Goal: Information Seeking & Learning: Learn about a topic

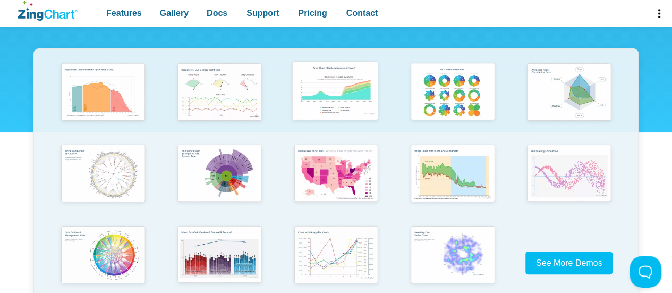
click at [315, 80] on img "App Content" at bounding box center [335, 91] width 96 height 69
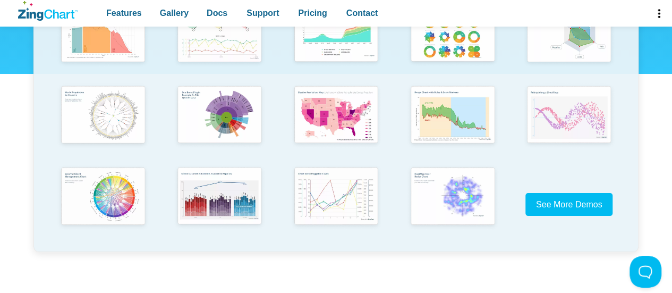
scroll to position [259, 0]
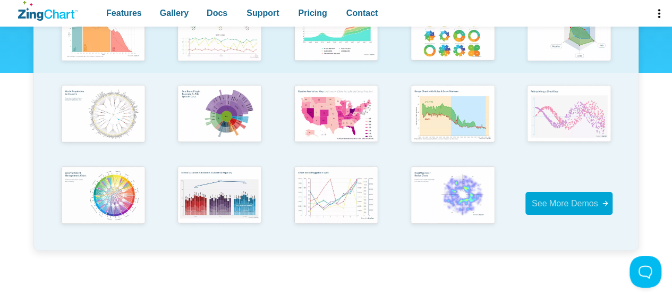
click at [540, 194] on link "See More Demos" at bounding box center [570, 203] width 88 height 23
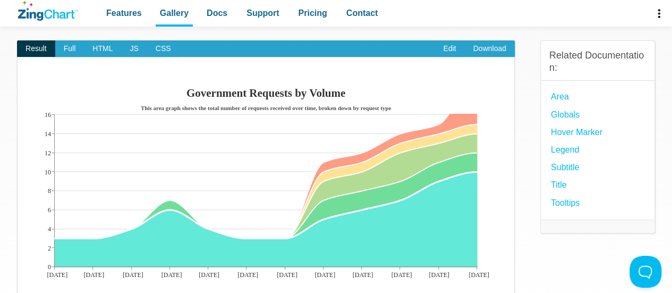
scroll to position [96, 0]
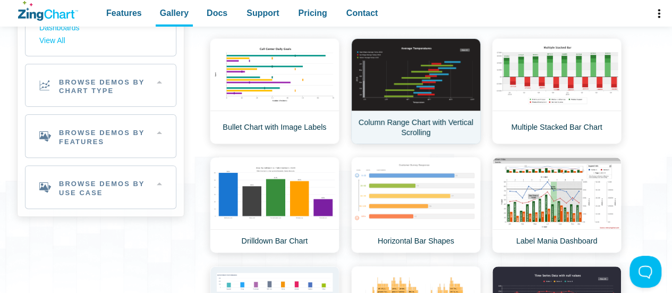
scroll to position [117, 0]
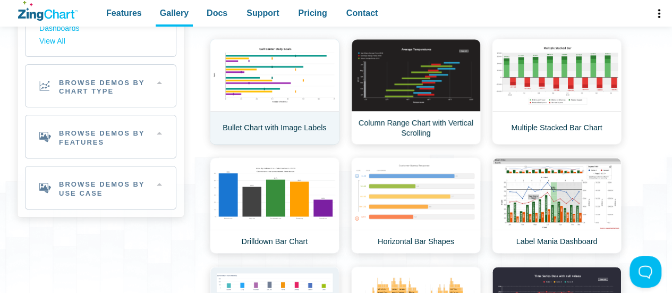
click at [249, 73] on link "Bullet Chart with Image Labels" at bounding box center [275, 92] width 130 height 106
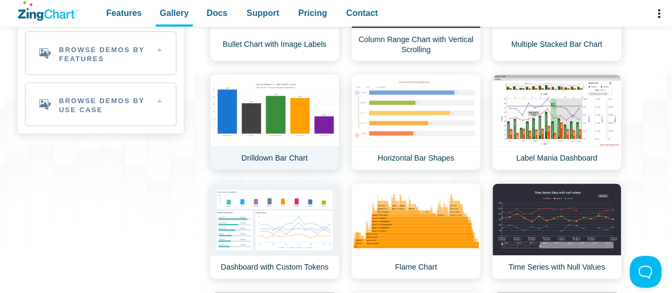
scroll to position [201, 0]
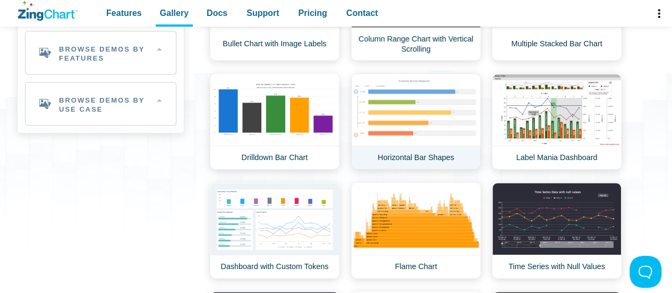
click at [445, 94] on link "Horizontal Bar Shapes" at bounding box center [416, 121] width 130 height 96
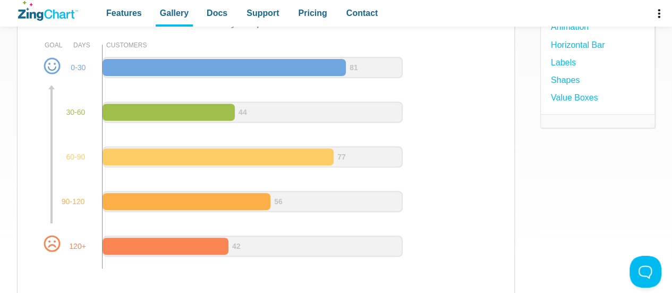
scroll to position [149, 0]
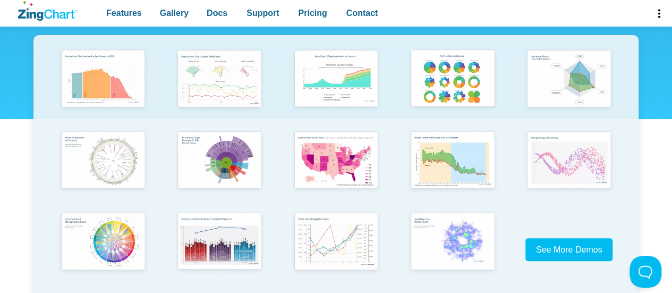
scroll to position [271, 0]
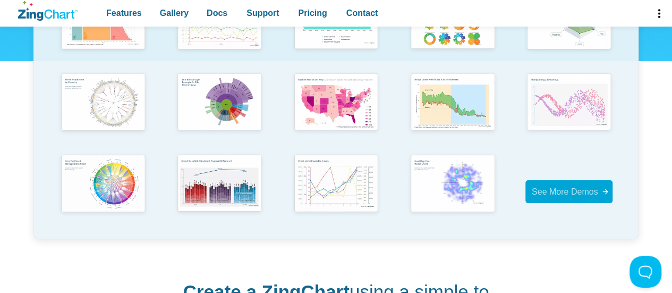
click at [537, 190] on span "See More Demos" at bounding box center [565, 191] width 66 height 9
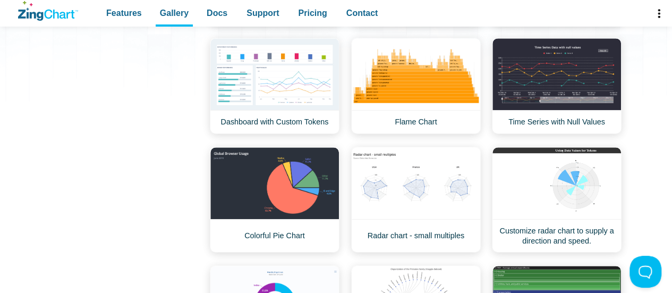
scroll to position [272, 0]
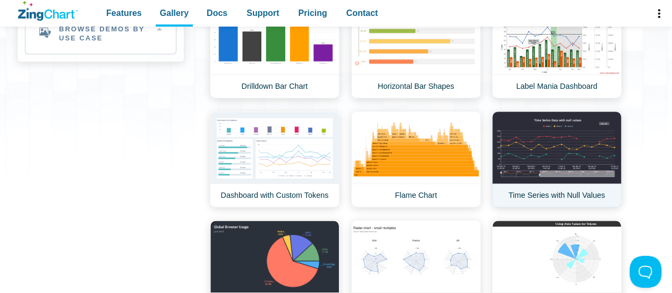
click at [586, 137] on link "Time Series with Null Values" at bounding box center [557, 159] width 130 height 96
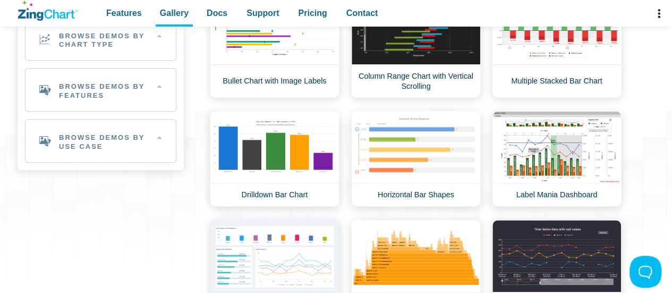
scroll to position [224, 0]
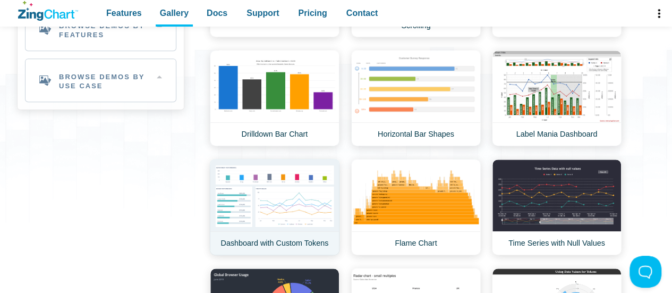
click at [247, 201] on link "Dashboard with Custom Tokens" at bounding box center [275, 207] width 130 height 96
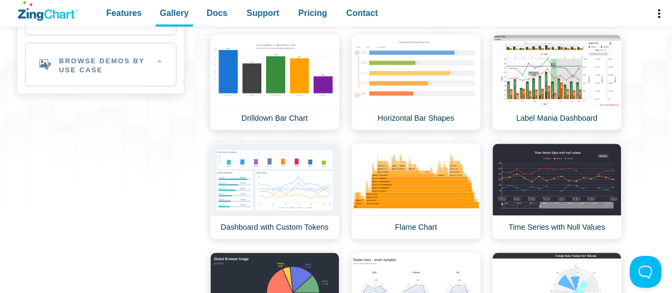
scroll to position [238, 0]
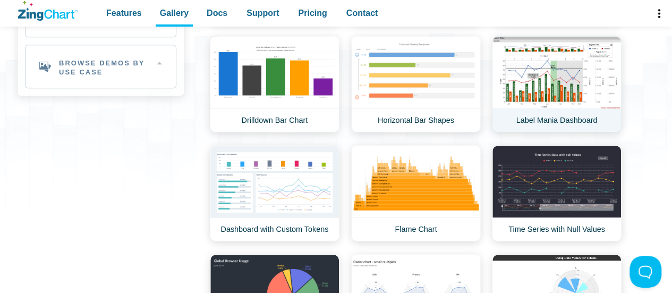
click at [498, 95] on link "Label Mania Dashboard" at bounding box center [557, 84] width 130 height 96
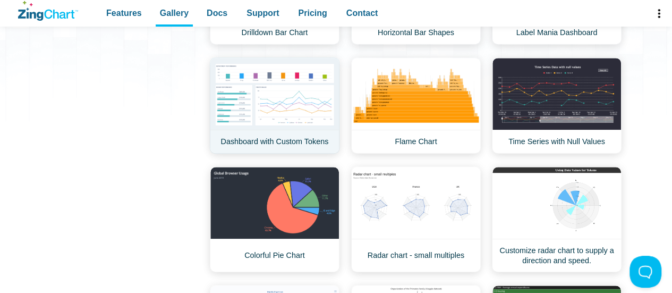
scroll to position [325, 0]
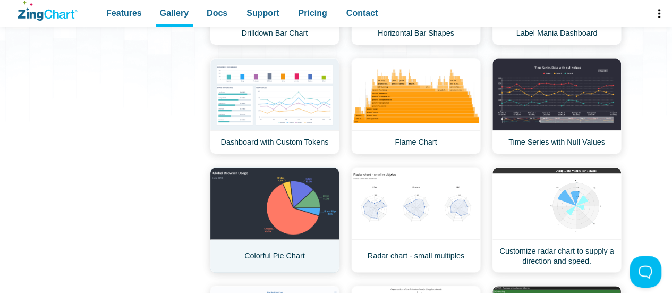
click at [245, 204] on link "Colorful Pie Chart" at bounding box center [275, 220] width 130 height 106
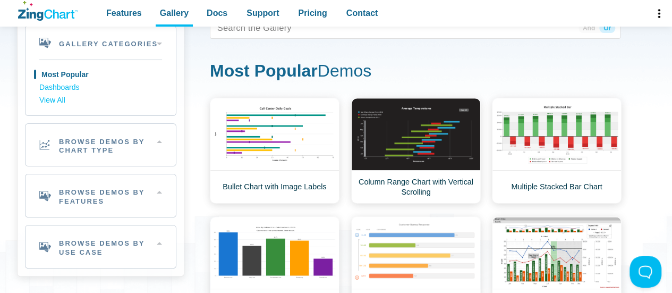
scroll to position [63, 0]
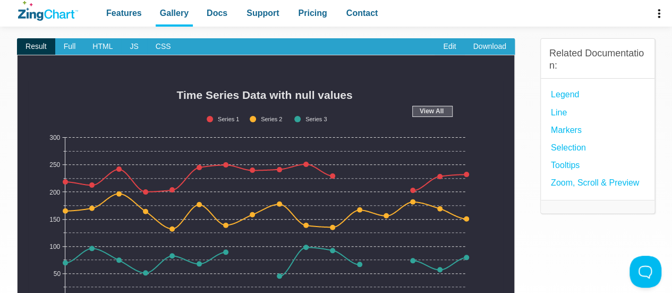
scroll to position [91, 0]
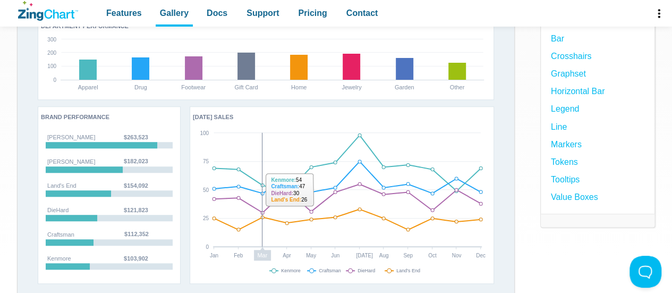
scroll to position [165, 0]
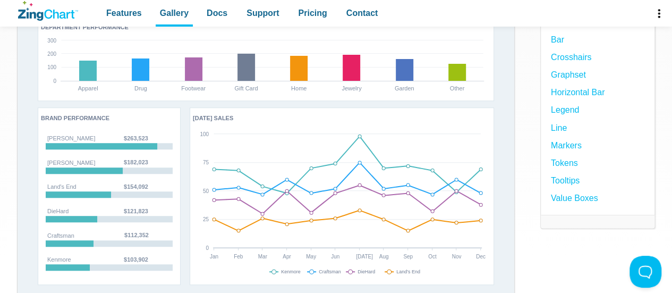
click at [11, 196] on section "Dashboard with Custom Tokens Result Full HTML JS CSS Edit Download ​ Powered by…" at bounding box center [336, 149] width 672 height 529
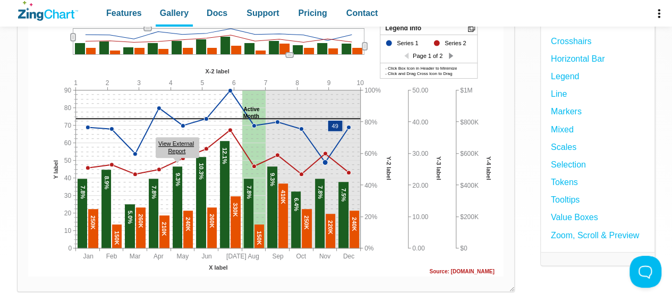
scroll to position [164, 0]
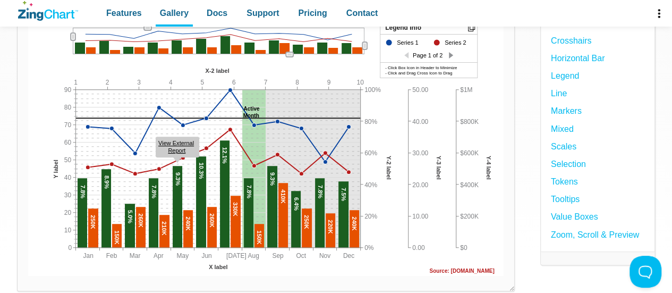
click at [405, 123] on img "App Content" at bounding box center [266, 135] width 476 height 282
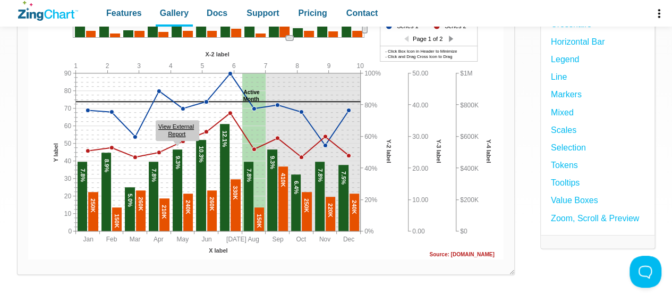
scroll to position [180, 0]
